Goal: Task Accomplishment & Management: Use online tool/utility

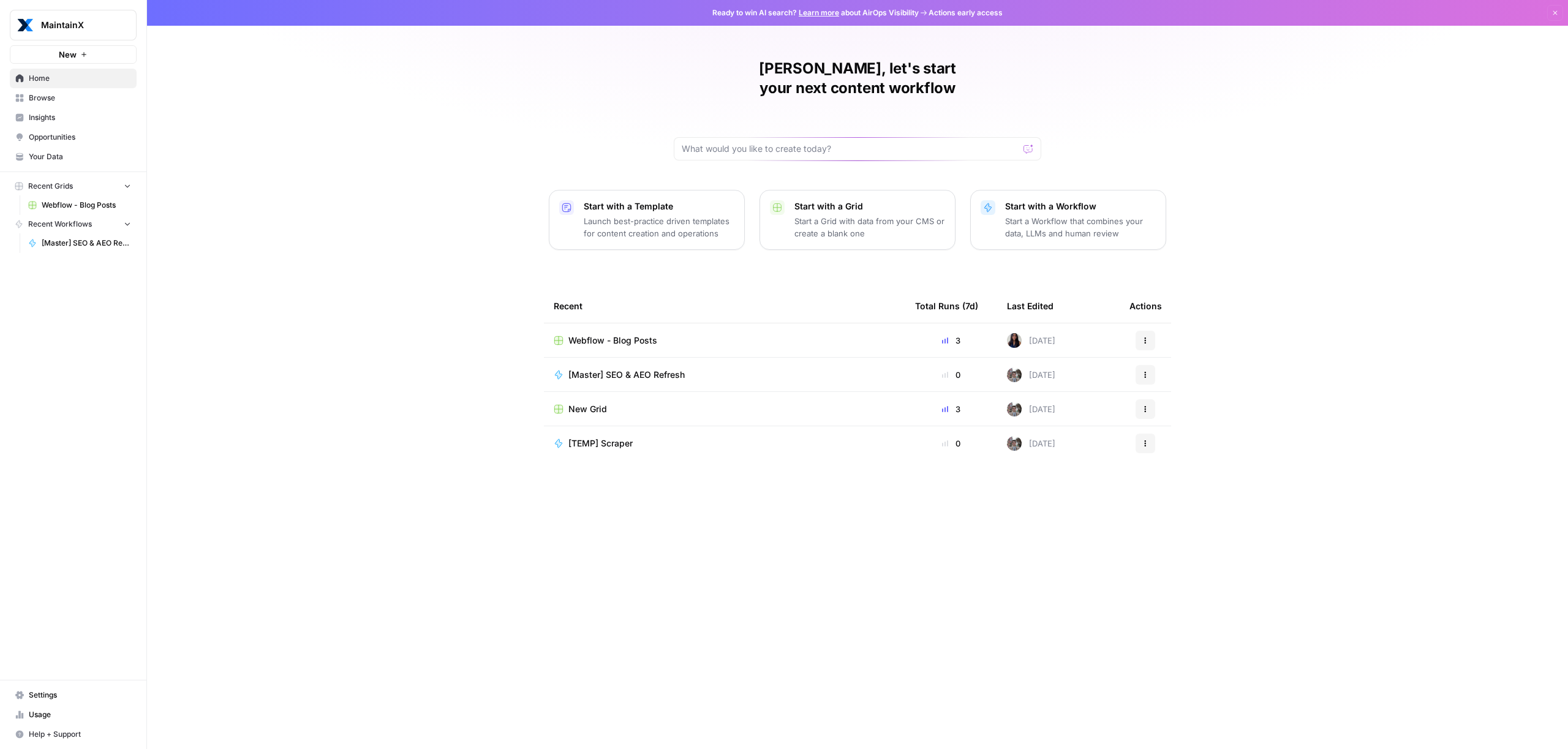
click at [72, 244] on span "[Master] SEO & AEO Refresh" at bounding box center [87, 243] width 89 height 11
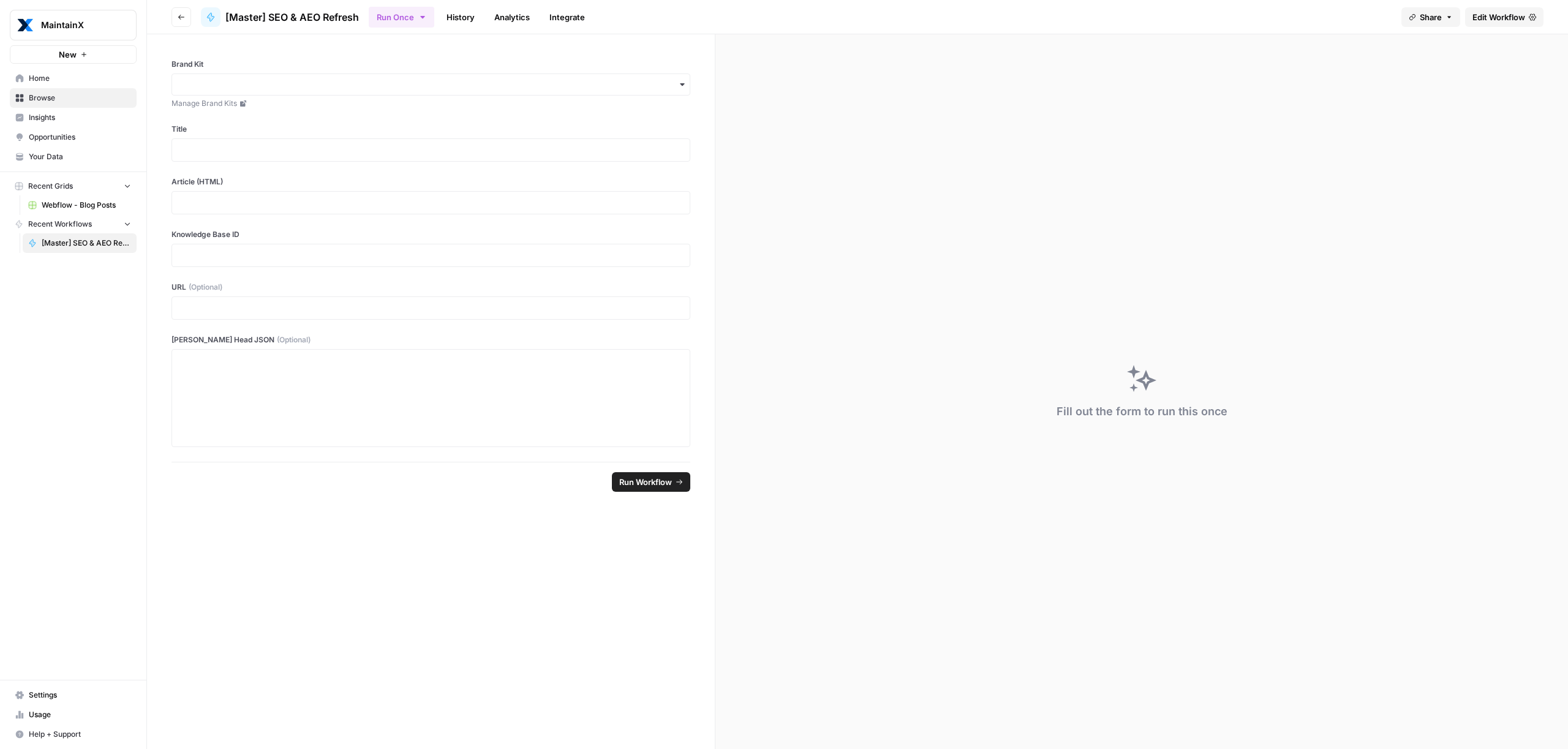
click at [1502, 17] on span "Edit Workflow" at bounding box center [1498, 17] width 53 height 12
